Goal: Task Accomplishment & Management: Use online tool/utility

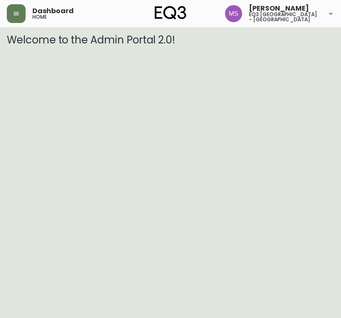
click at [31, 2] on div "Dashboard home [PERSON_NAME] eq3 [GEOGRAPHIC_DATA] - [GEOGRAPHIC_DATA]" at bounding box center [170, 13] width 327 height 27
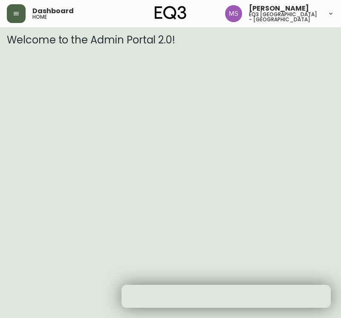
click at [23, 17] on button "button" at bounding box center [16, 13] width 19 height 19
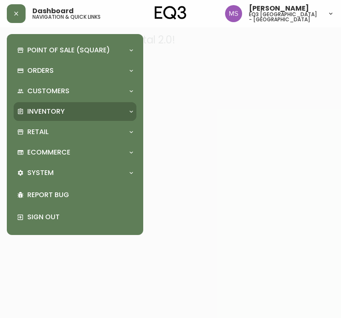
click at [107, 111] on div "Inventory" at bounding box center [70, 111] width 107 height 9
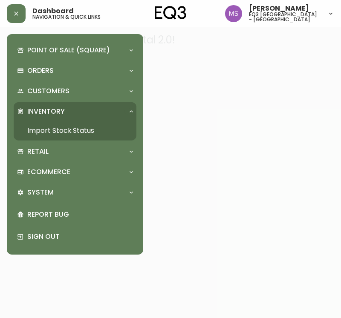
click at [59, 126] on link "Import Stock Status" at bounding box center [75, 131] width 123 height 20
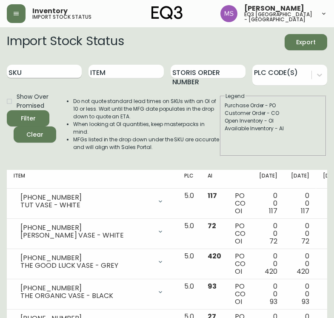
click at [60, 75] on input "SKU" at bounding box center [44, 72] width 75 height 14
paste input "[PHONE_NUMBER]"
type input "[PHONE_NUMBER]"
click at [7, 110] on button "Filter" at bounding box center [28, 118] width 43 height 16
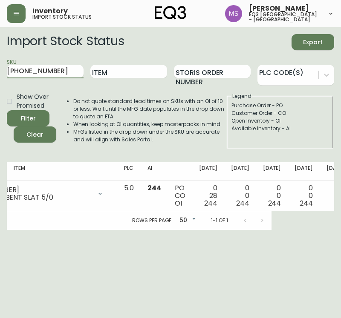
scroll to position [0, 81]
